Goal: Information Seeking & Learning: Compare options

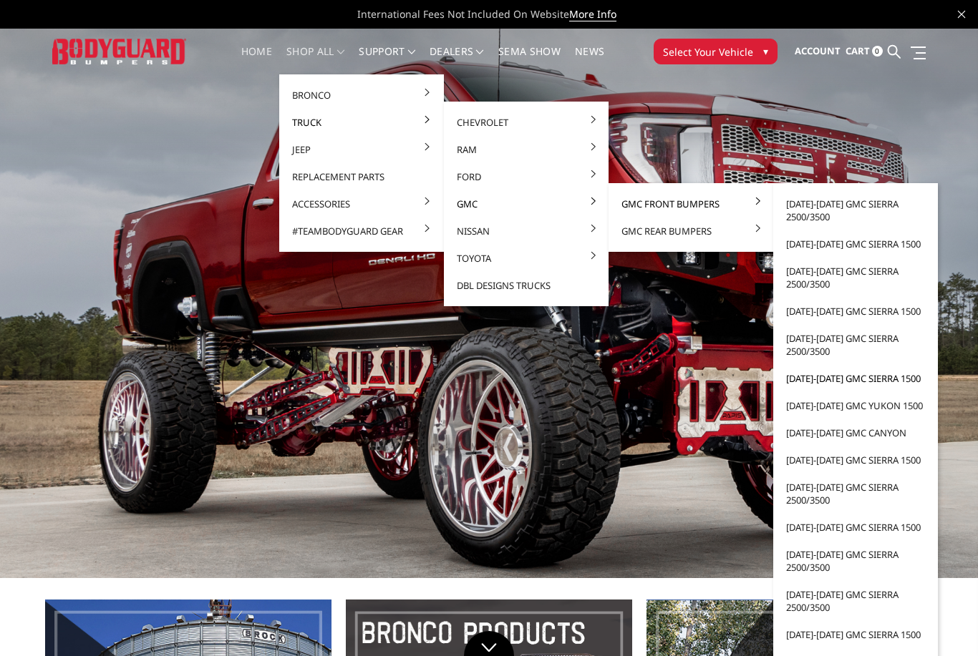
click at [887, 384] on link "[DATE]-[DATE] GMC Sierra 1500" at bounding box center [855, 378] width 153 height 27
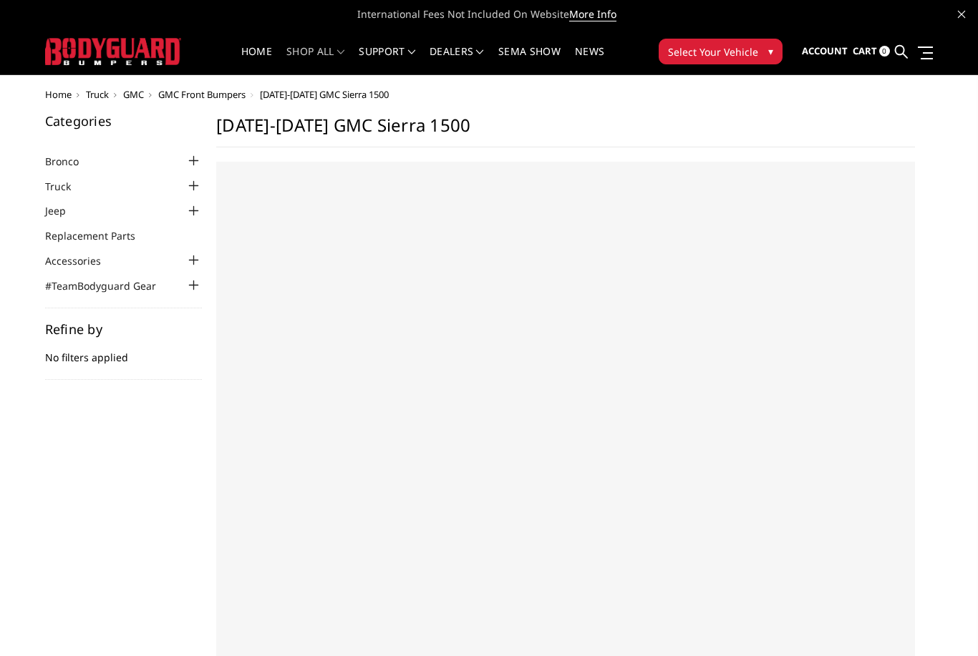
select select "US"
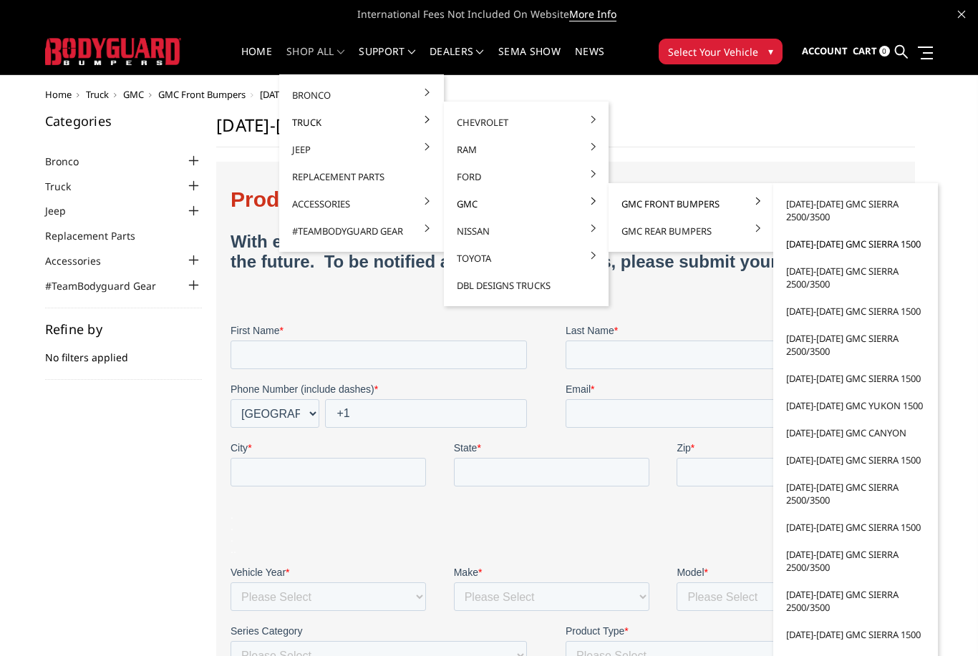
click at [904, 240] on link "[DATE]-[DATE] GMC Sierra 1500" at bounding box center [855, 243] width 153 height 27
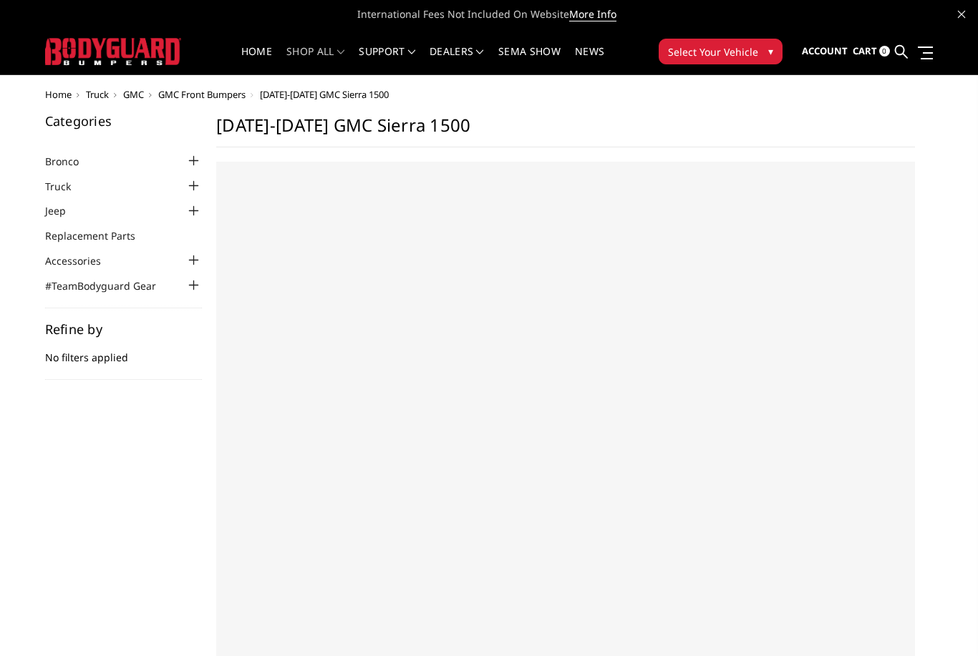
select select "US"
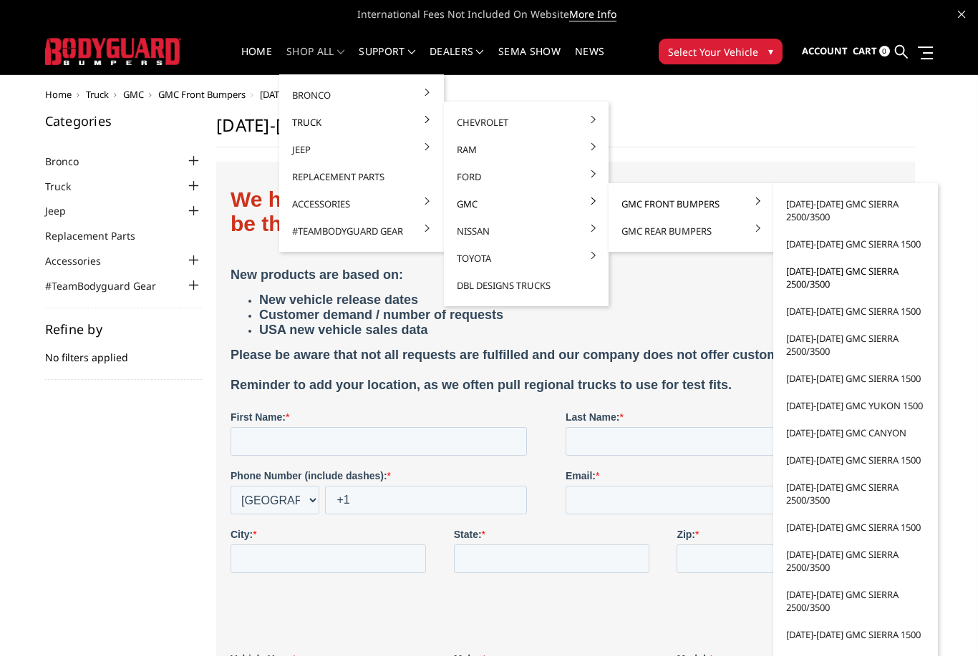
click at [906, 261] on link "[DATE]-[DATE] GMC Sierra 2500/3500" at bounding box center [855, 278] width 153 height 40
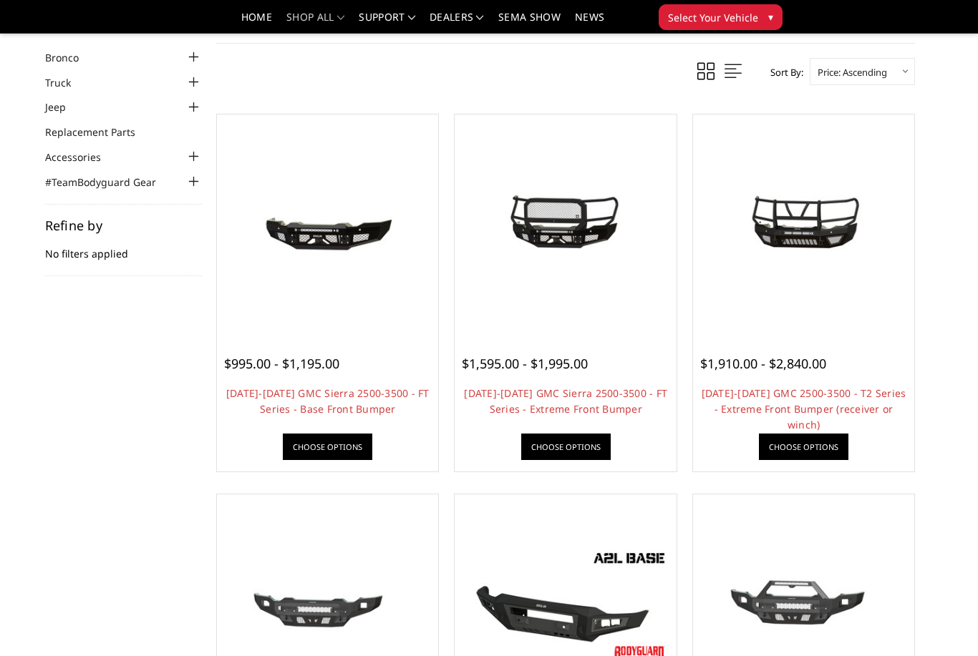
scroll to position [59, 0]
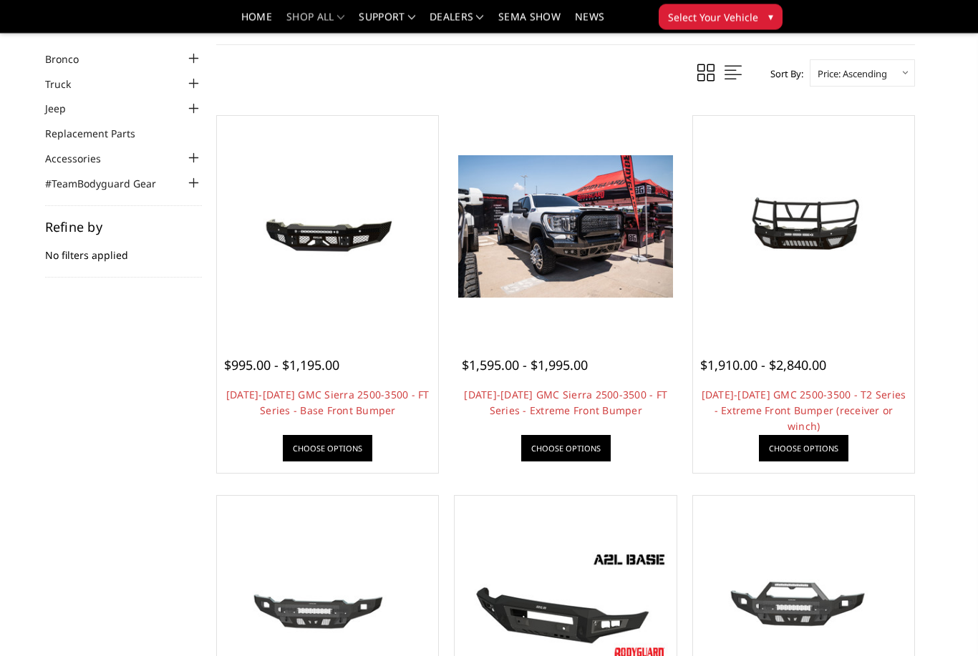
click at [562, 377] on div "$1,595.00 - $1,995.00 2020-2023 GMC Sierra 2500-3500 - FT Series - Extreme Fron…" at bounding box center [565, 401] width 214 height 135
click at [602, 307] on div at bounding box center [565, 227] width 214 height 214
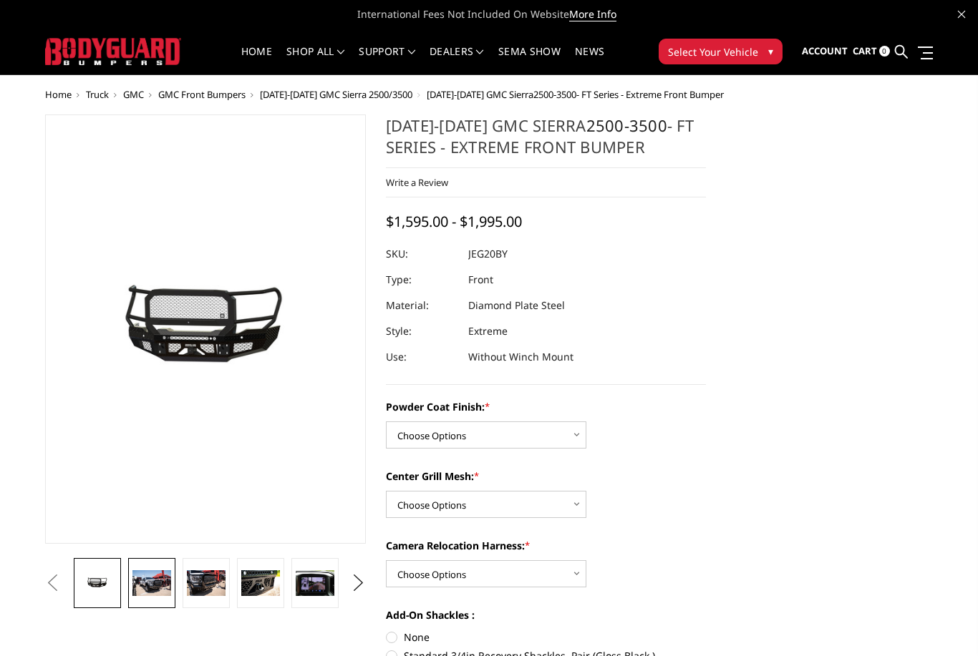
click at [139, 585] on img at bounding box center [151, 583] width 39 height 26
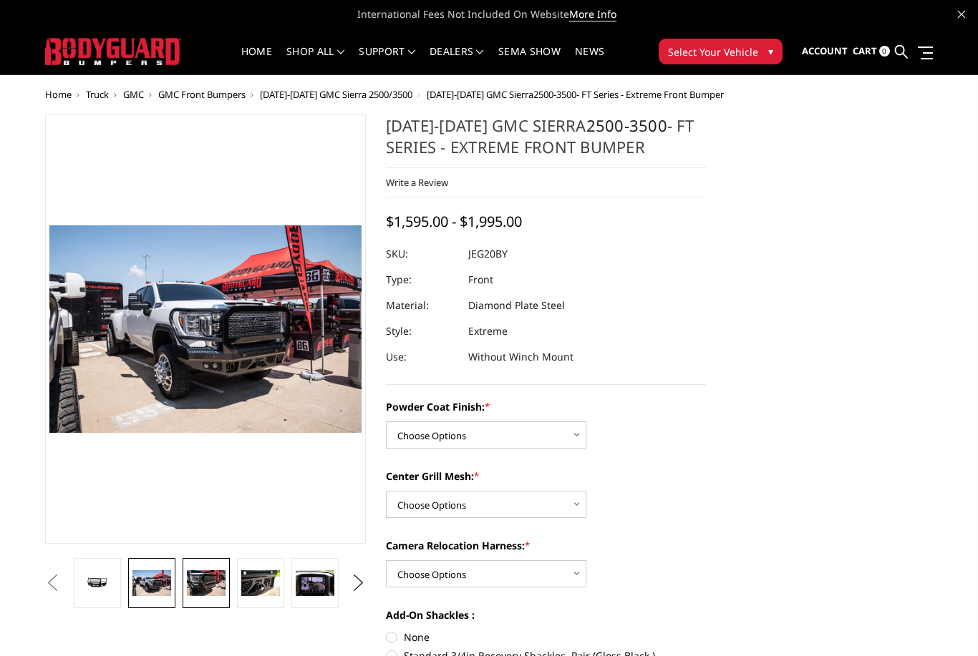
click at [203, 580] on img at bounding box center [206, 583] width 39 height 26
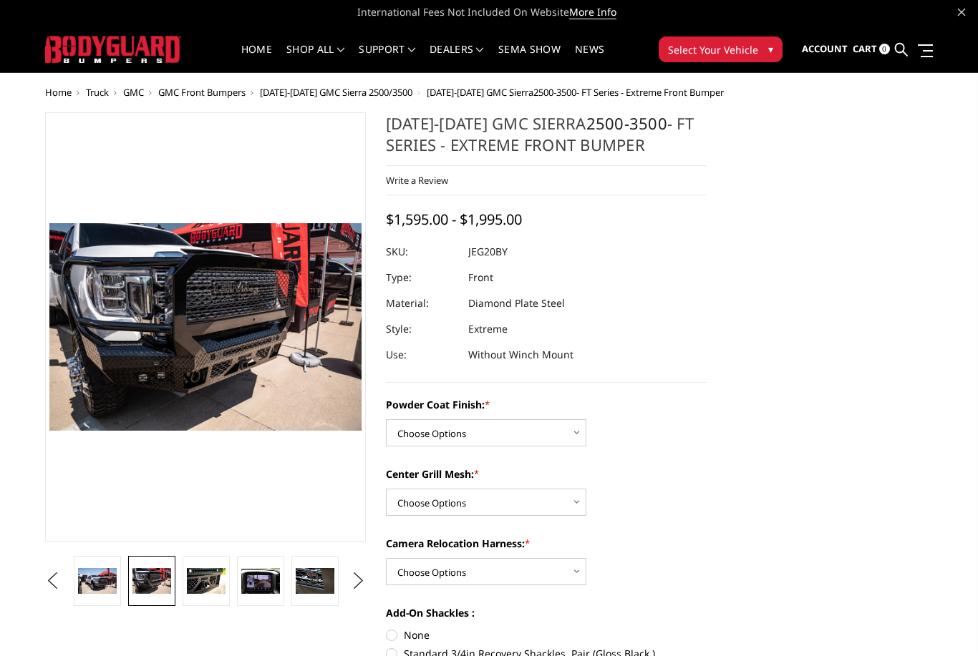
scroll to position [2, 0]
click at [189, 589] on img at bounding box center [206, 581] width 39 height 26
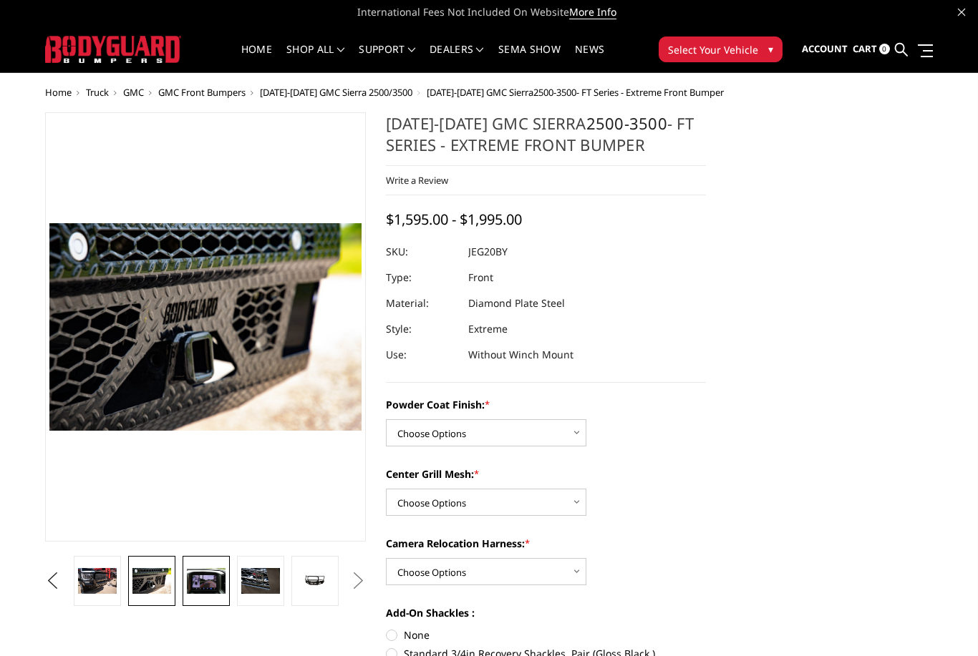
click at [199, 588] on img at bounding box center [206, 581] width 39 height 26
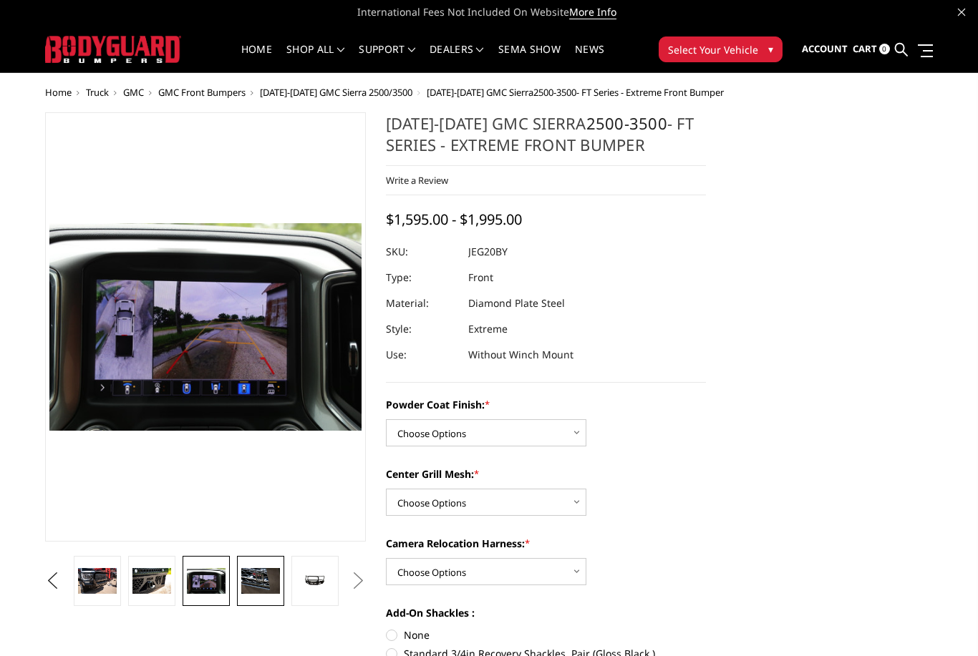
click at [250, 575] on img at bounding box center [260, 581] width 39 height 26
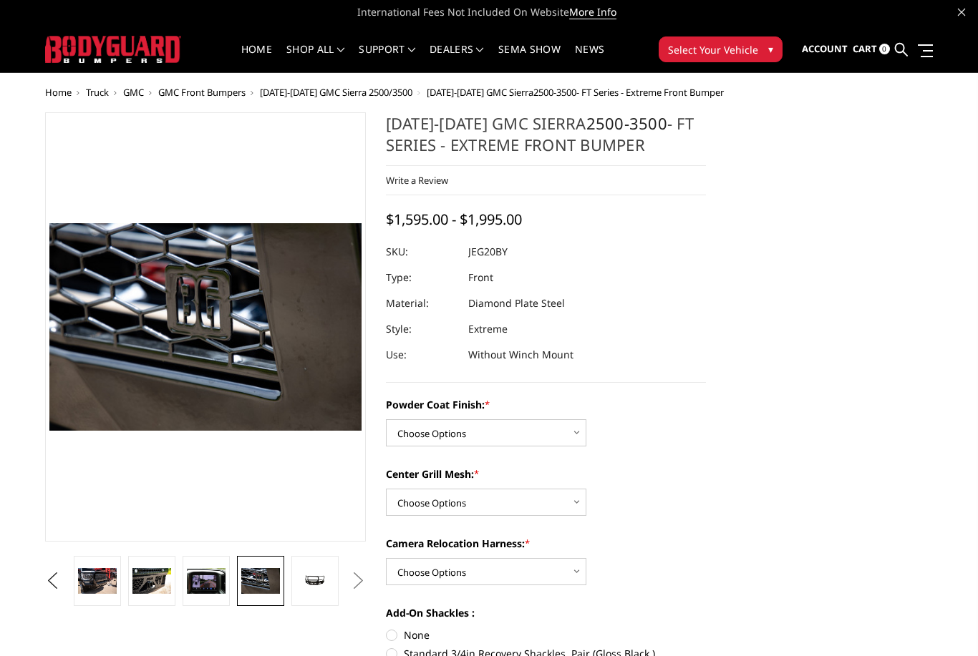
click at [288, 586] on li at bounding box center [315, 581] width 54 height 50
click at [305, 584] on img at bounding box center [315, 581] width 39 height 19
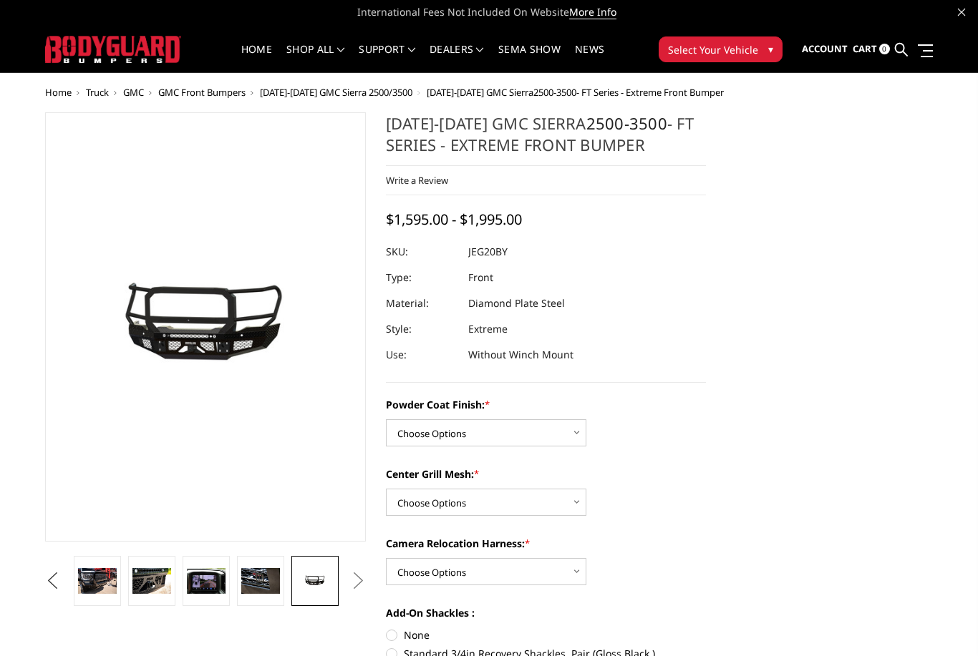
click at [63, 588] on button "Previous" at bounding box center [52, 580] width 21 height 21
click at [155, 577] on img at bounding box center [151, 581] width 39 height 26
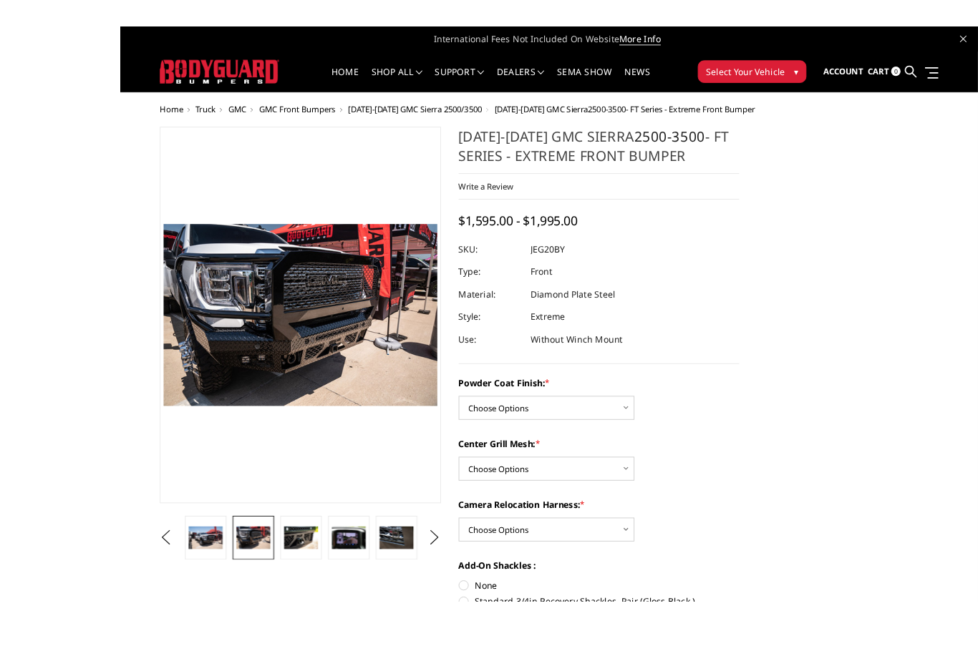
scroll to position [27, 0]
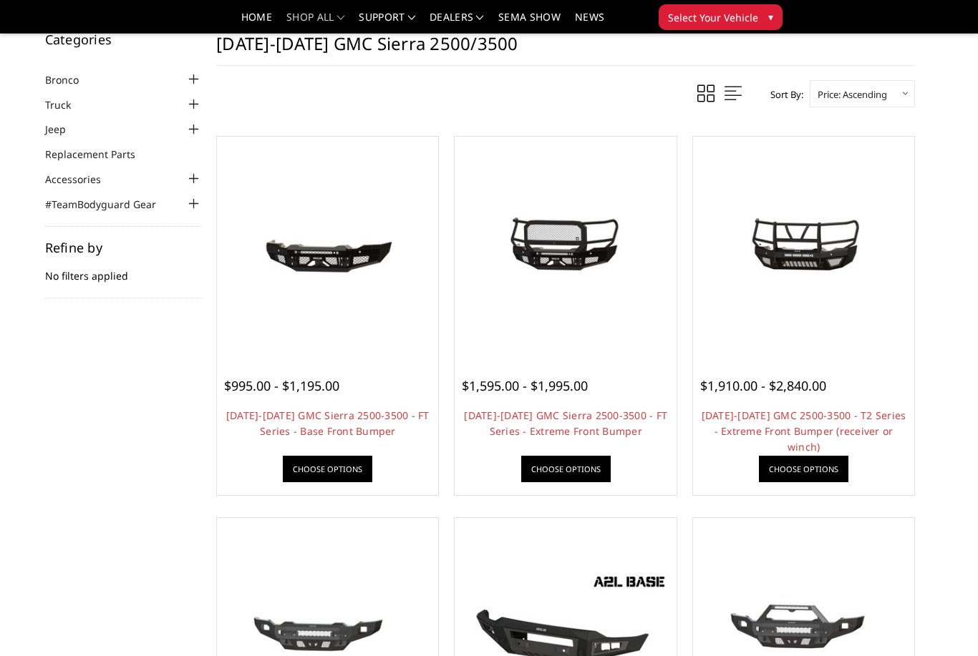
scroll to position [39, 0]
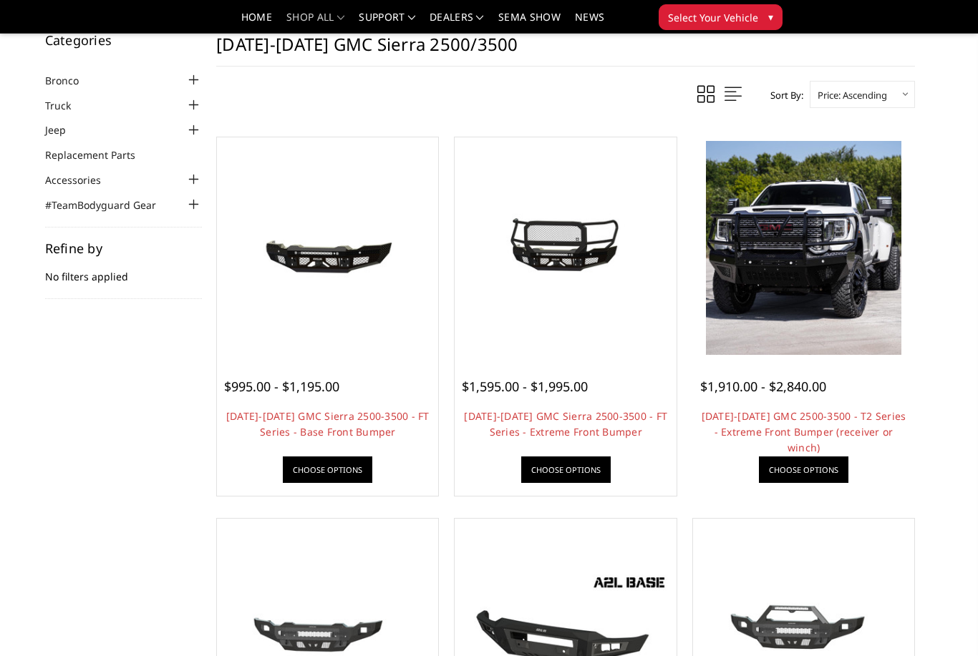
click at [810, 384] on span "$1,910.00 - $2,840.00" at bounding box center [763, 386] width 126 height 17
click at [767, 381] on span "$1,910.00 - $2,840.00" at bounding box center [763, 386] width 126 height 17
click at [759, 391] on span "$1,910.00 - $2,840.00" at bounding box center [763, 386] width 126 height 17
click at [824, 286] on img at bounding box center [803, 248] width 195 height 214
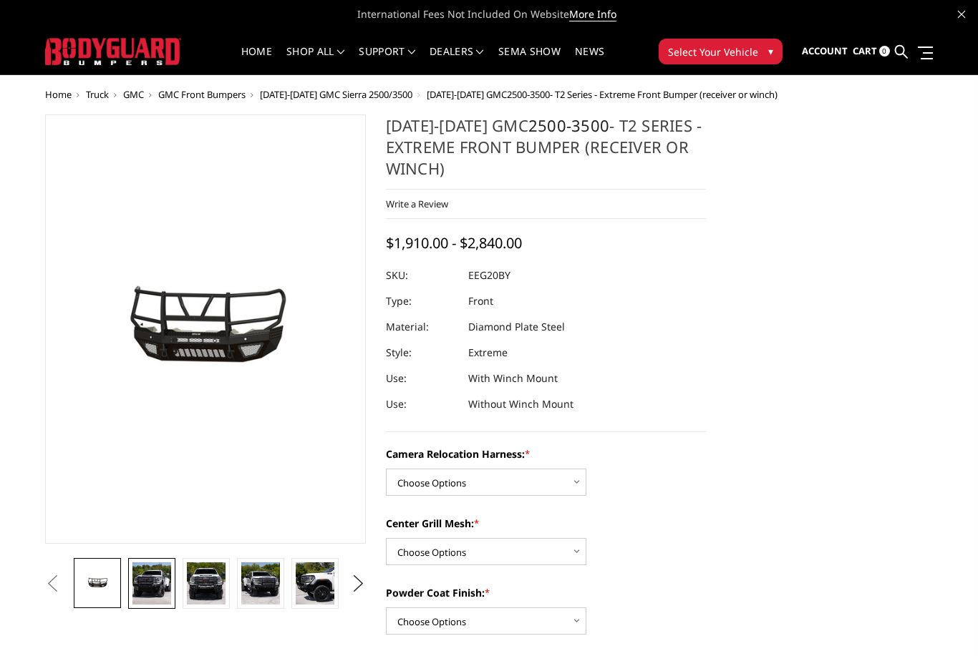
click at [156, 579] on img at bounding box center [151, 583] width 39 height 42
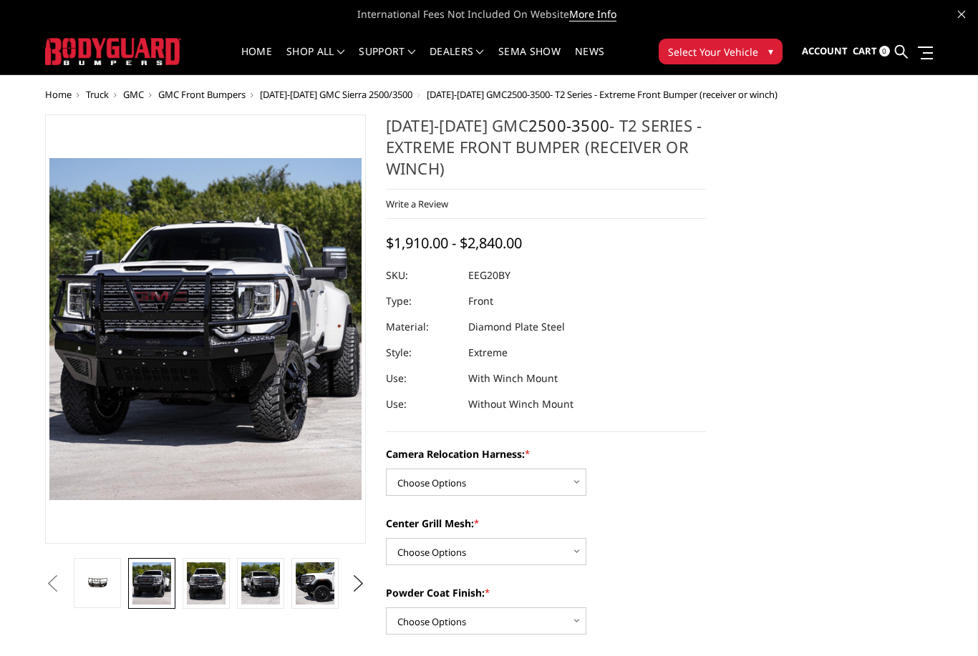
scroll to position [3, 0]
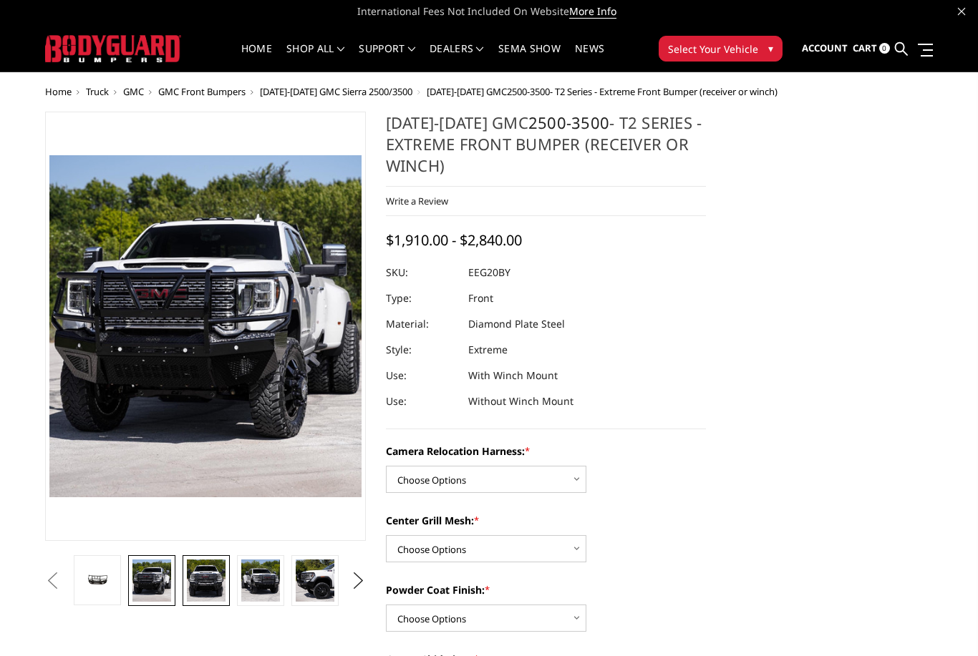
click at [217, 579] on img at bounding box center [206, 581] width 39 height 42
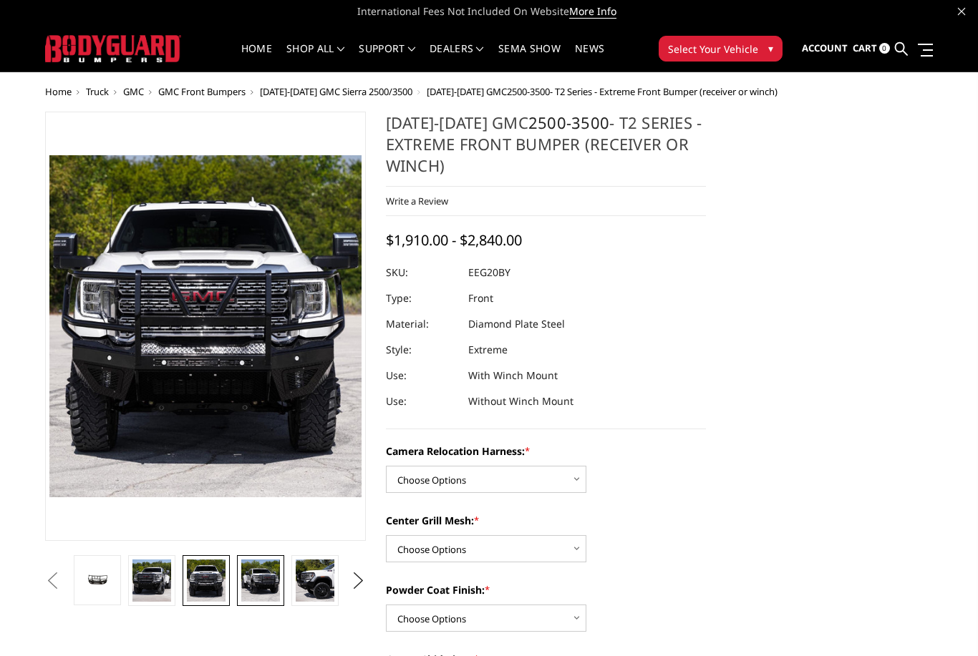
click at [272, 580] on img at bounding box center [260, 581] width 39 height 42
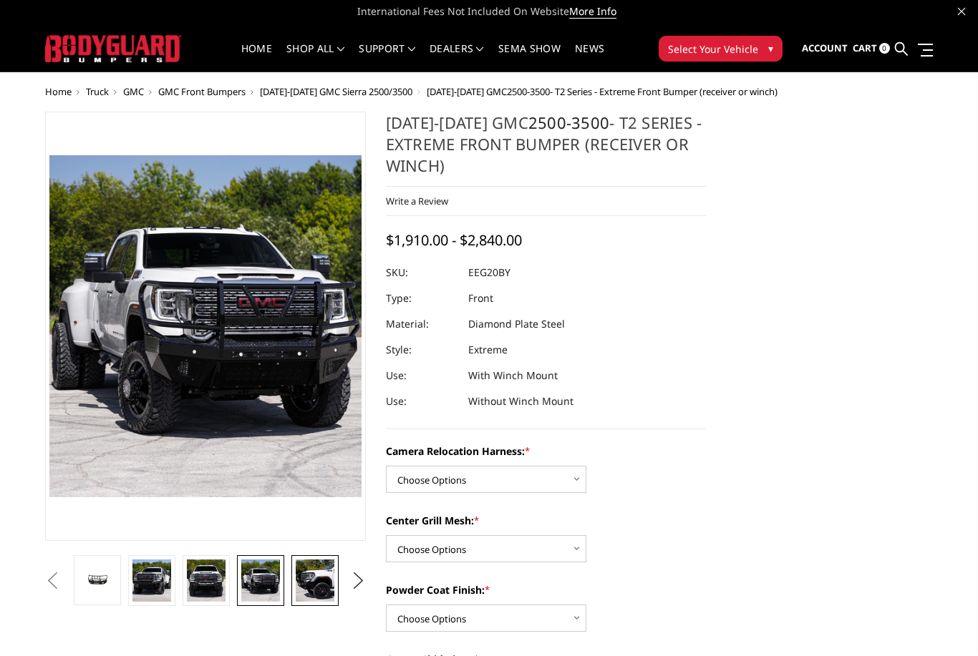
click at [309, 580] on img at bounding box center [315, 581] width 39 height 42
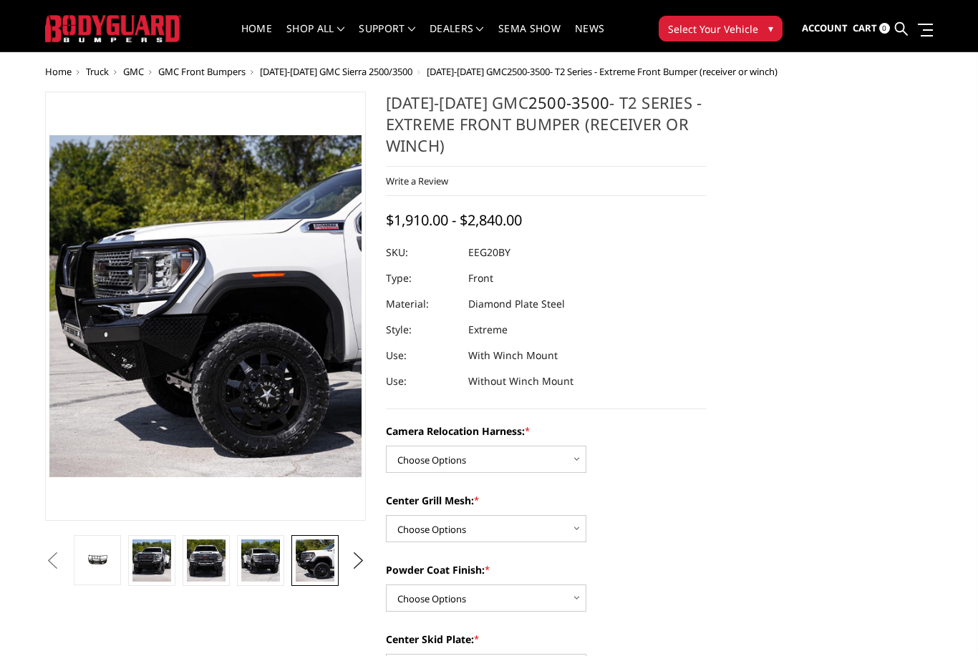
scroll to position [23, 0]
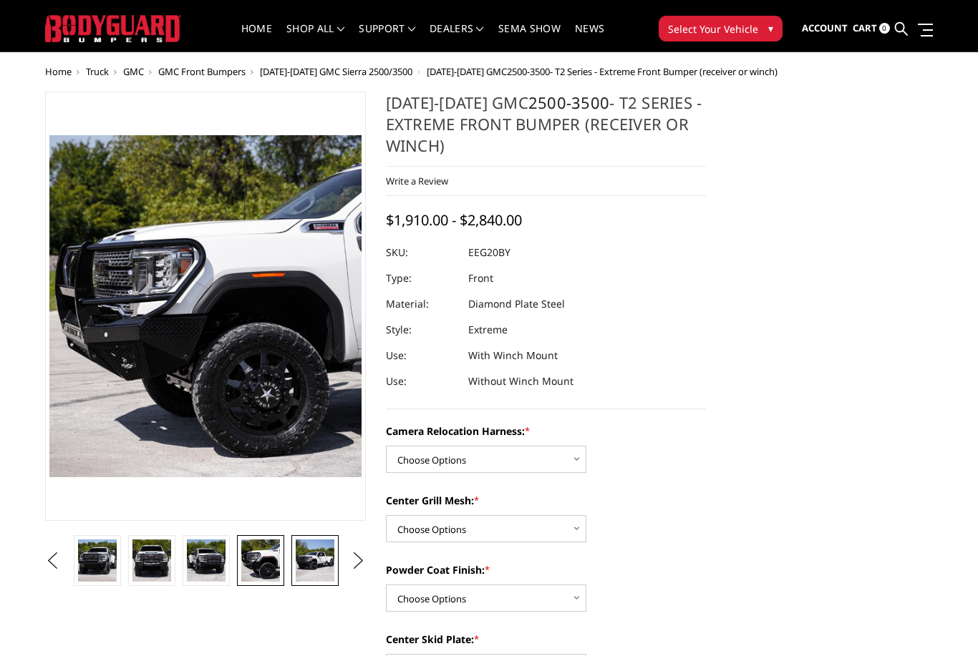
click at [317, 572] on img at bounding box center [315, 561] width 39 height 42
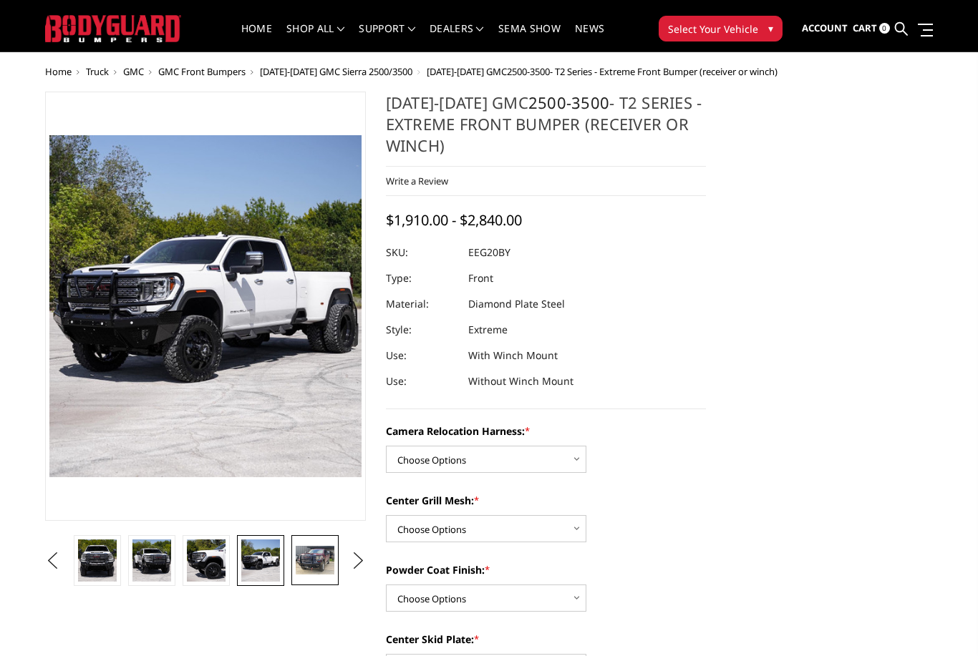
click at [317, 570] on img at bounding box center [315, 560] width 39 height 29
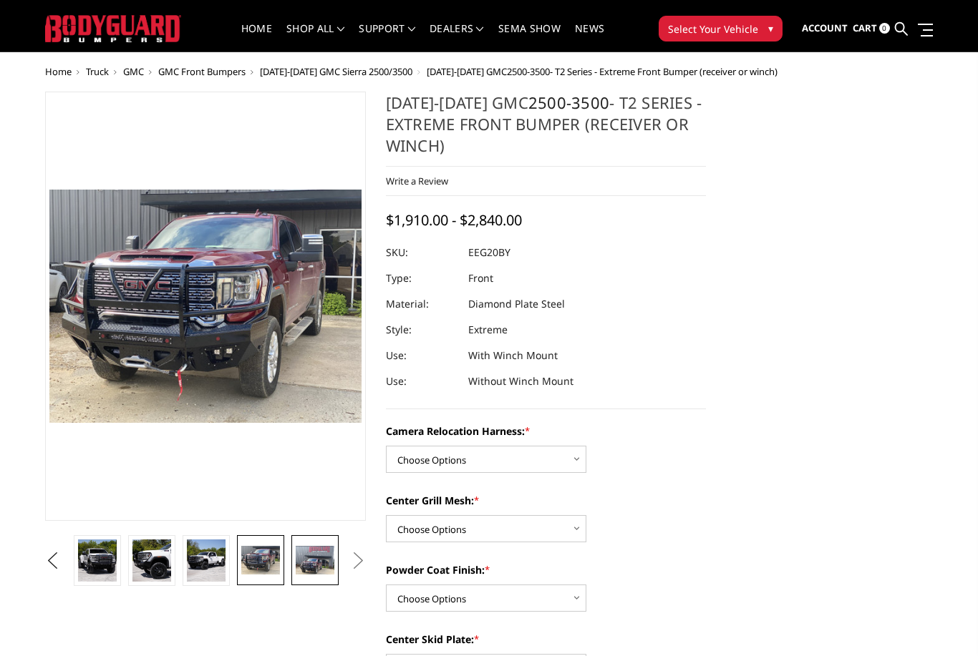
click at [319, 575] on img at bounding box center [315, 560] width 39 height 29
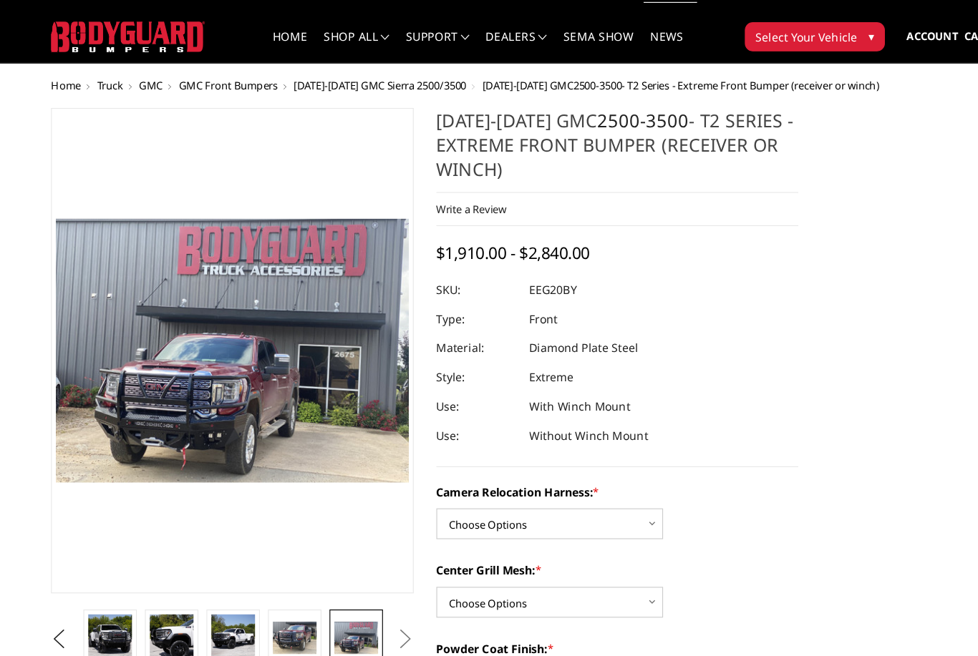
scroll to position [0, 0]
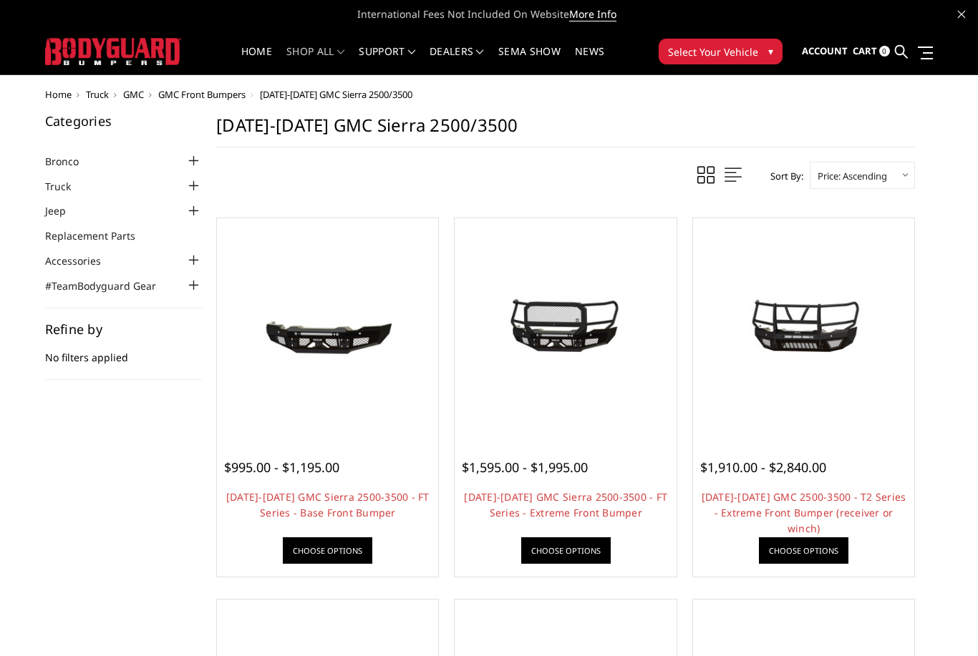
scroll to position [84, 0]
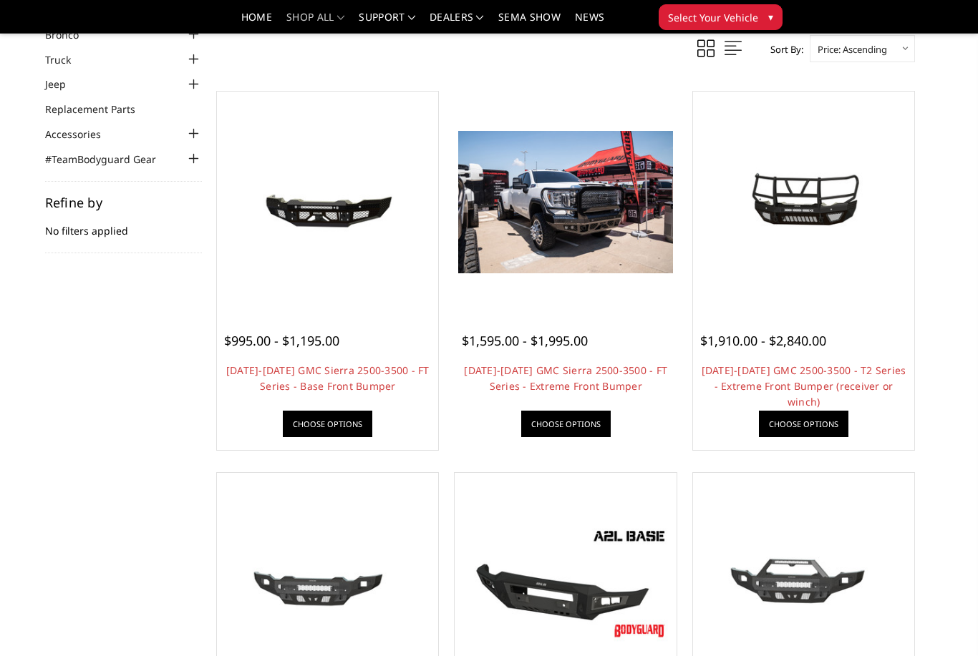
click at [545, 349] on span "$1,595.00 - $1,995.00" at bounding box center [525, 340] width 126 height 17
click at [520, 361] on div "$1,595.00 - $1,995.00 2020-2023 GMC Sierra 2500-3500 - FT Series - Extreme Fron…" at bounding box center [565, 376] width 214 height 135
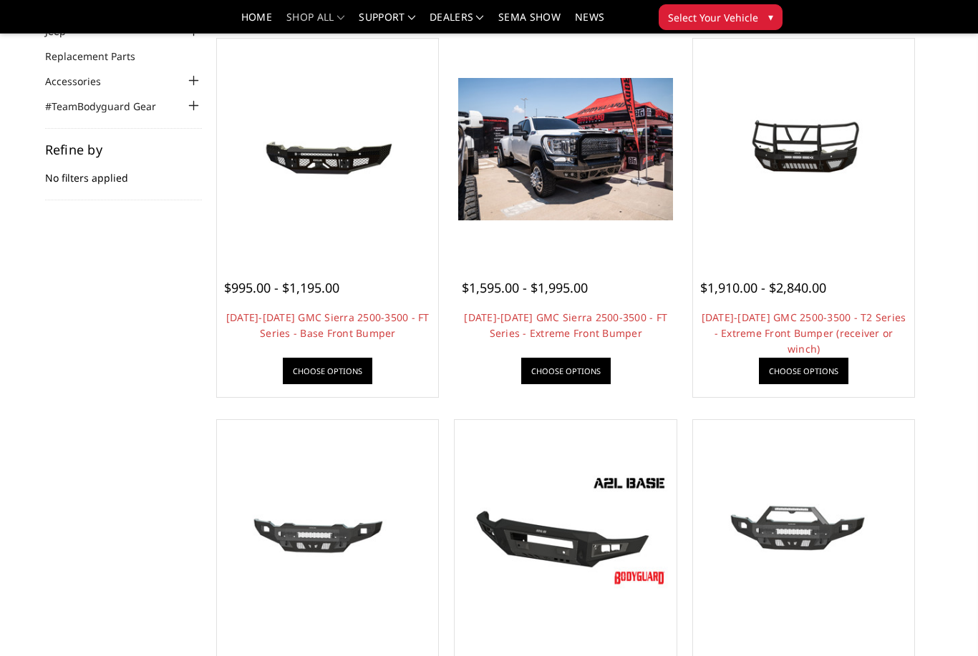
scroll to position [136, 0]
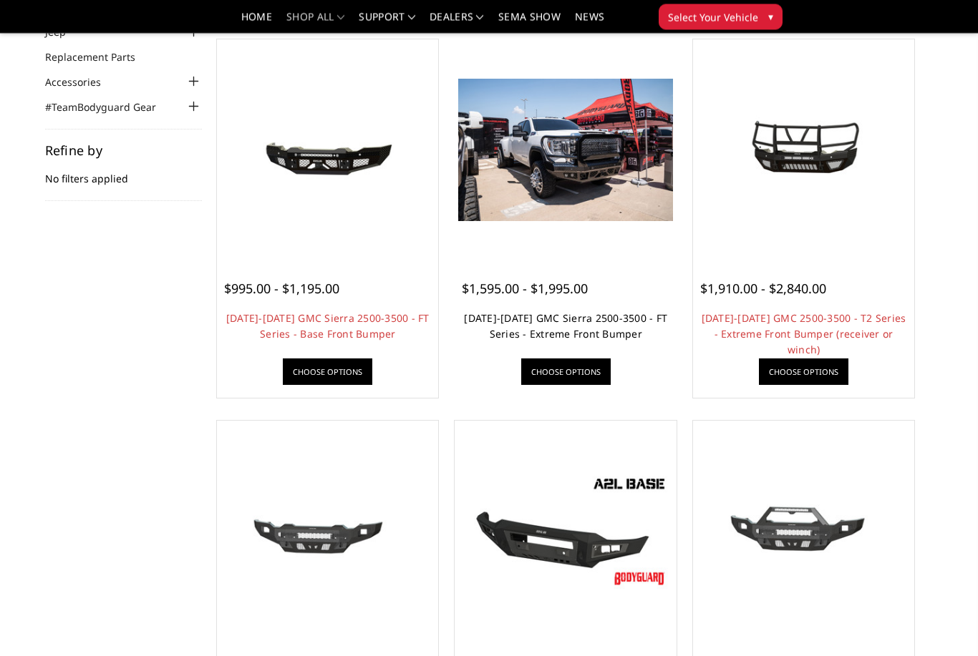
click at [570, 316] on link "2020-2023 GMC Sierra 2500-3500 - FT Series - Extreme Front Bumper" at bounding box center [565, 326] width 203 height 29
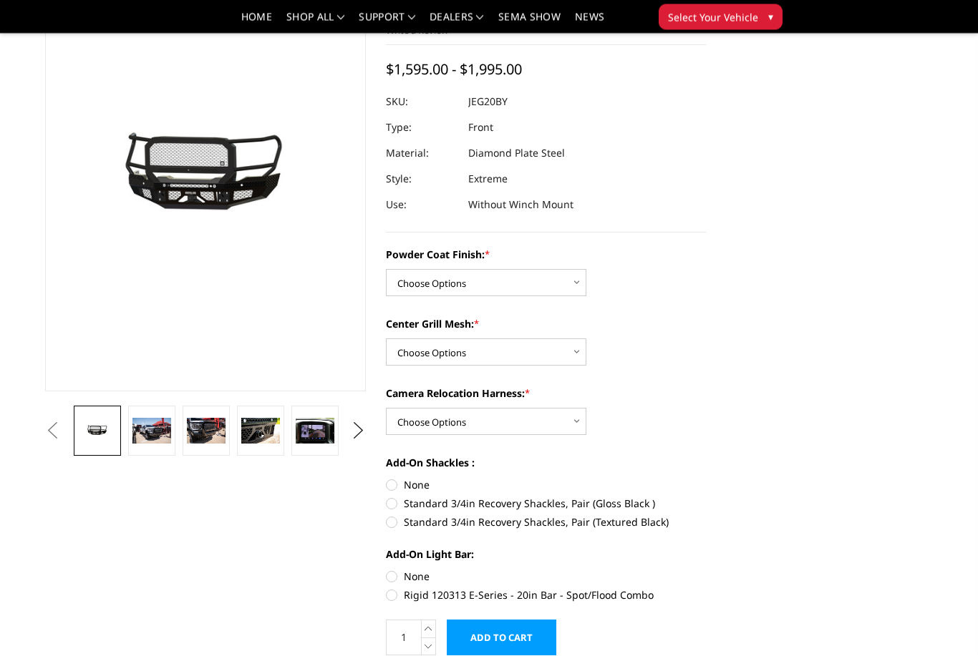
scroll to position [110, 0]
click at [164, 430] on img at bounding box center [151, 431] width 39 height 26
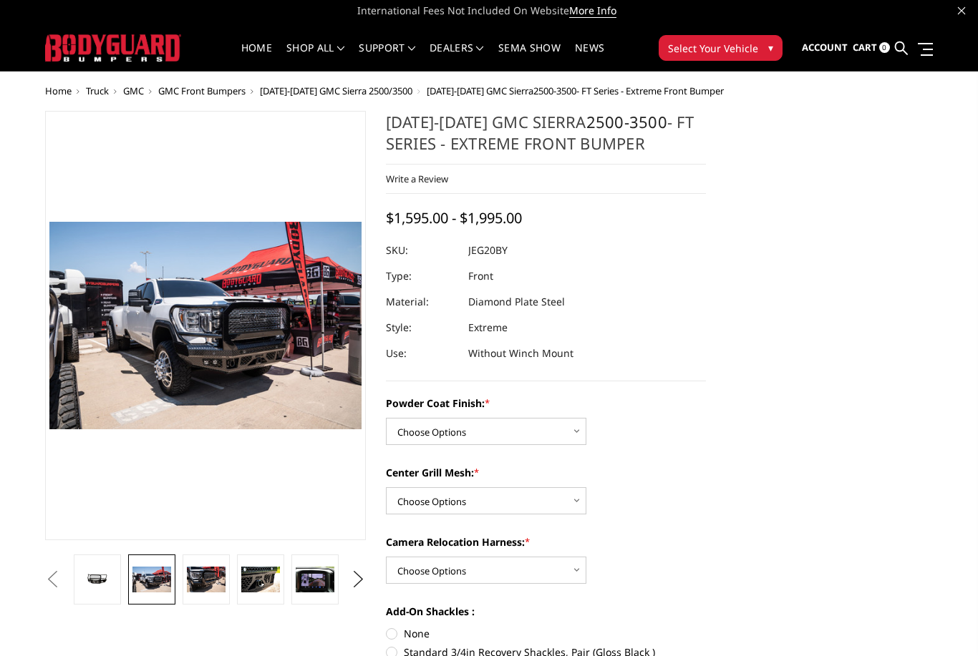
scroll to position [0, 0]
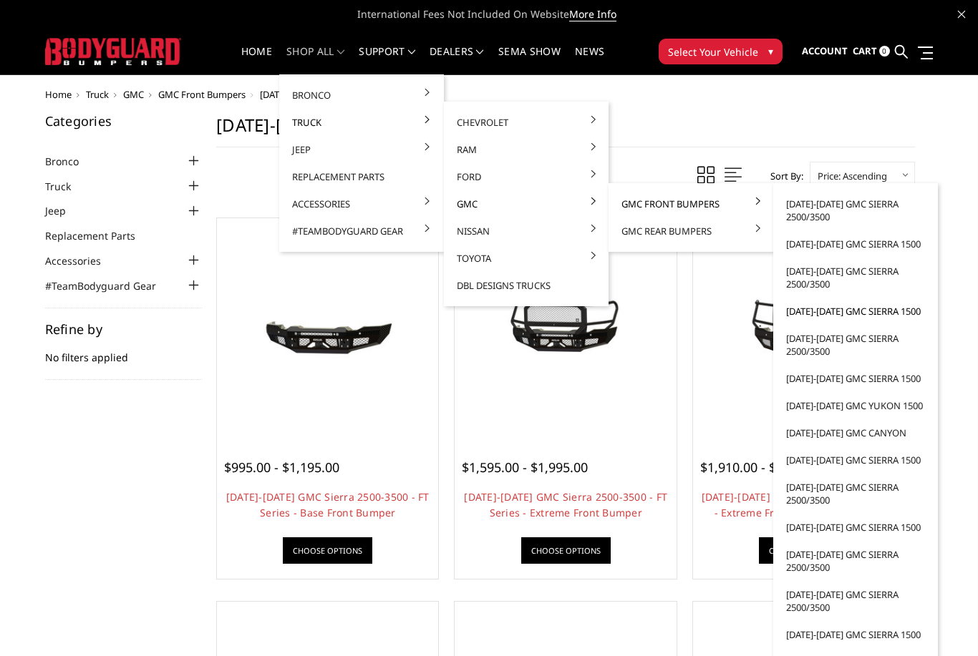
click at [867, 305] on link "[DATE]-[DATE] GMC Sierra 1500" at bounding box center [855, 311] width 153 height 27
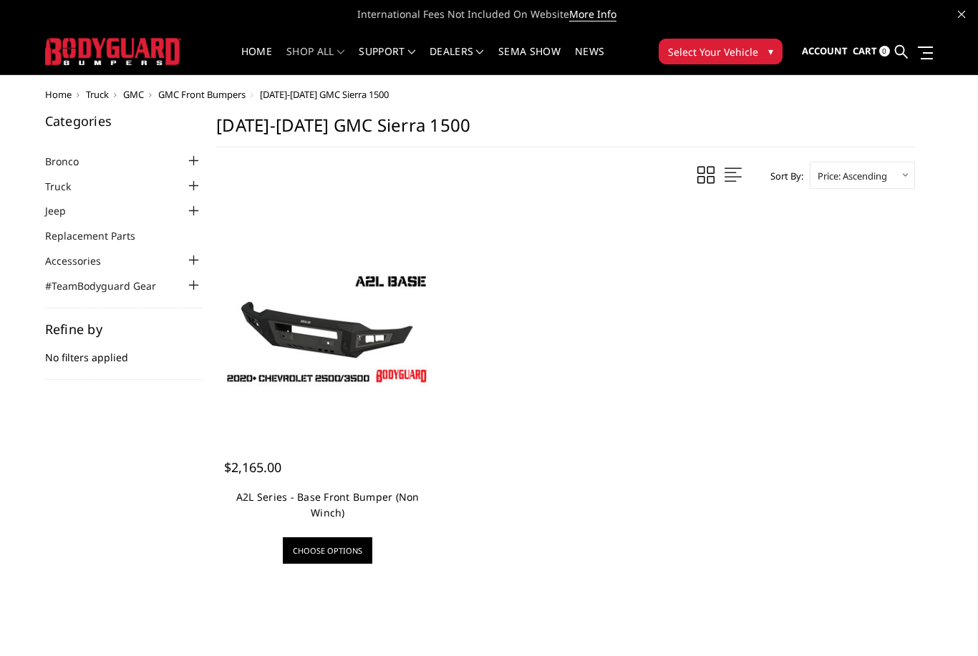
click at [391, 502] on link "A2L Series - Base Front Bumper (Non Winch)" at bounding box center [327, 504] width 183 height 29
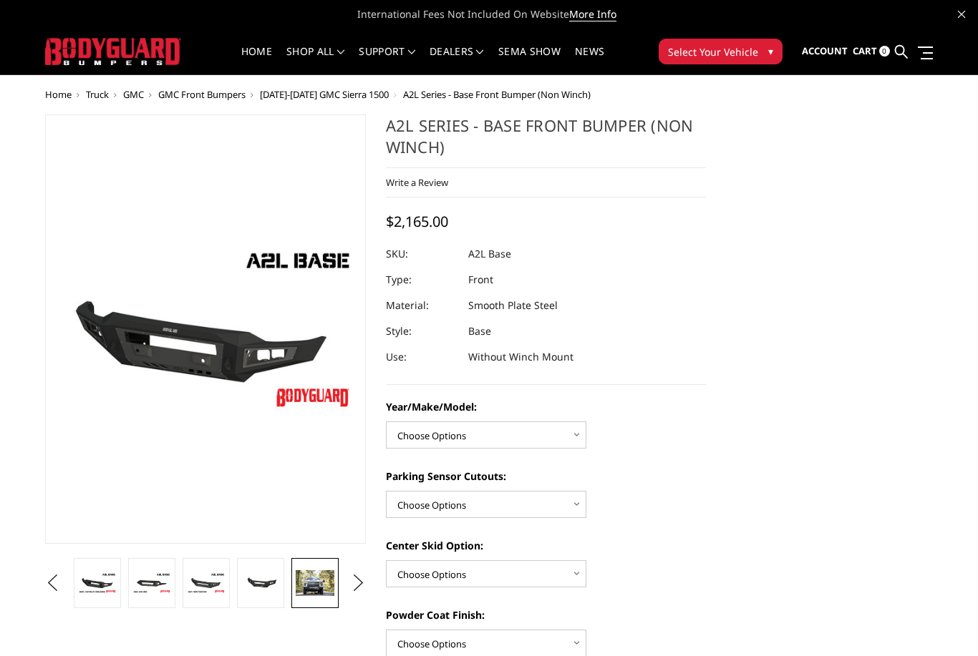
click at [326, 583] on img at bounding box center [315, 583] width 39 height 26
